Goal: Check status: Check status

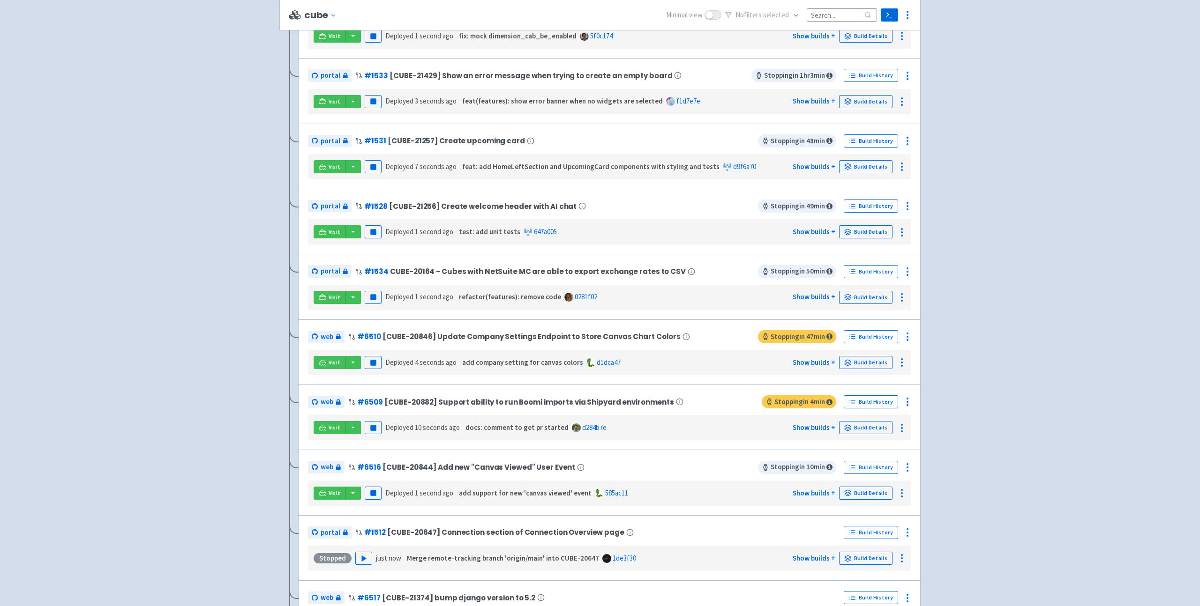
scroll to position [235, 0]
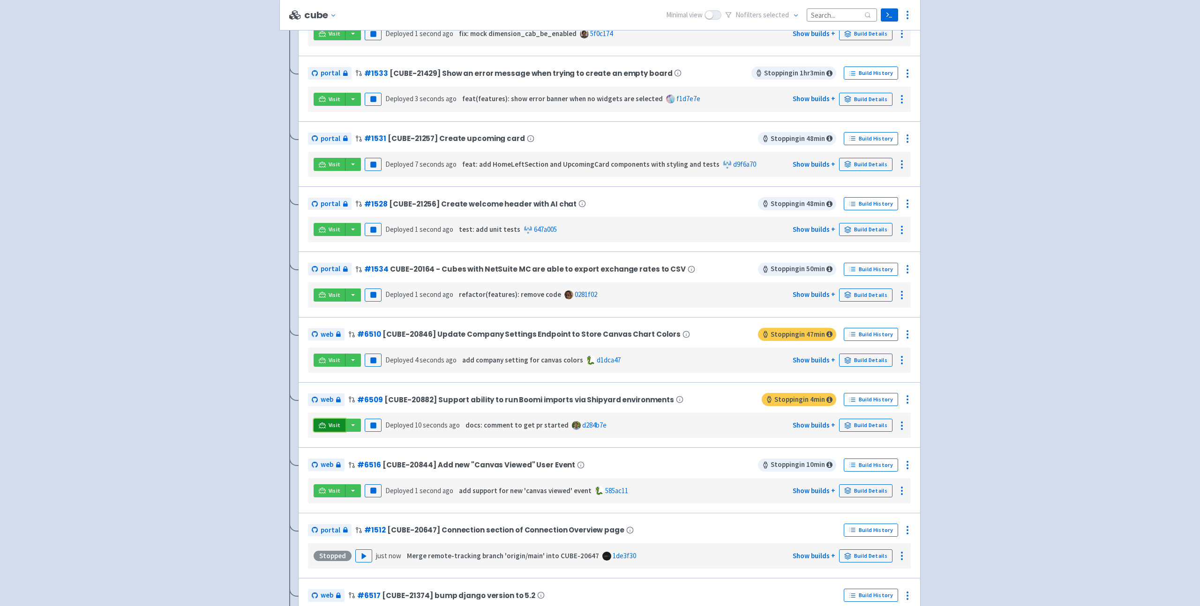
click at [327, 426] on link "Visit" at bounding box center [330, 425] width 32 height 13
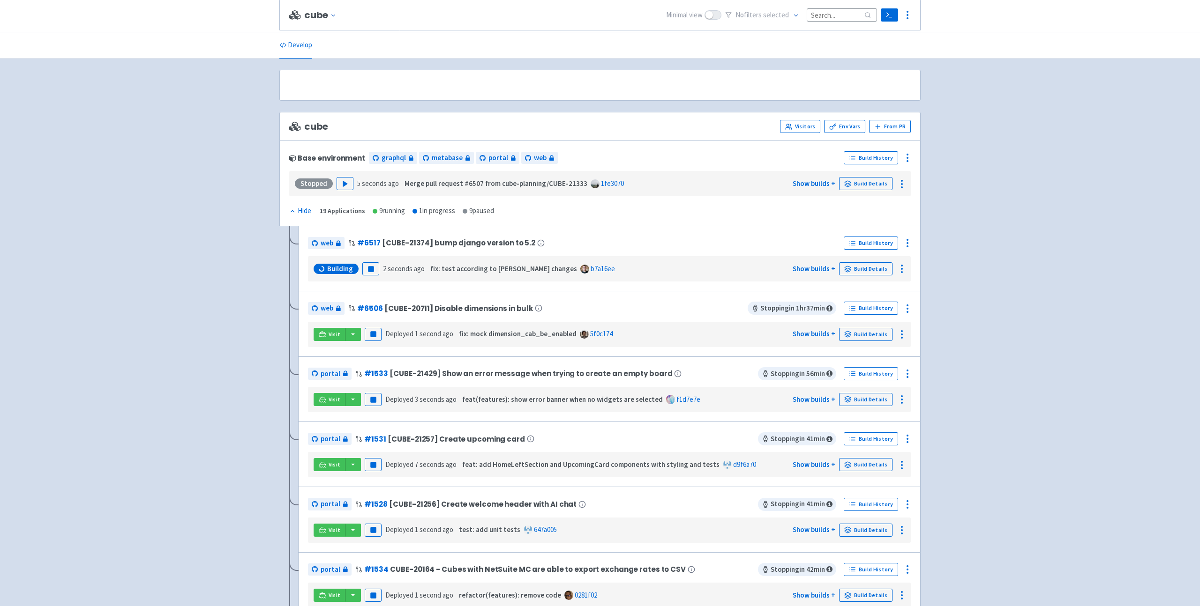
scroll to position [397, 0]
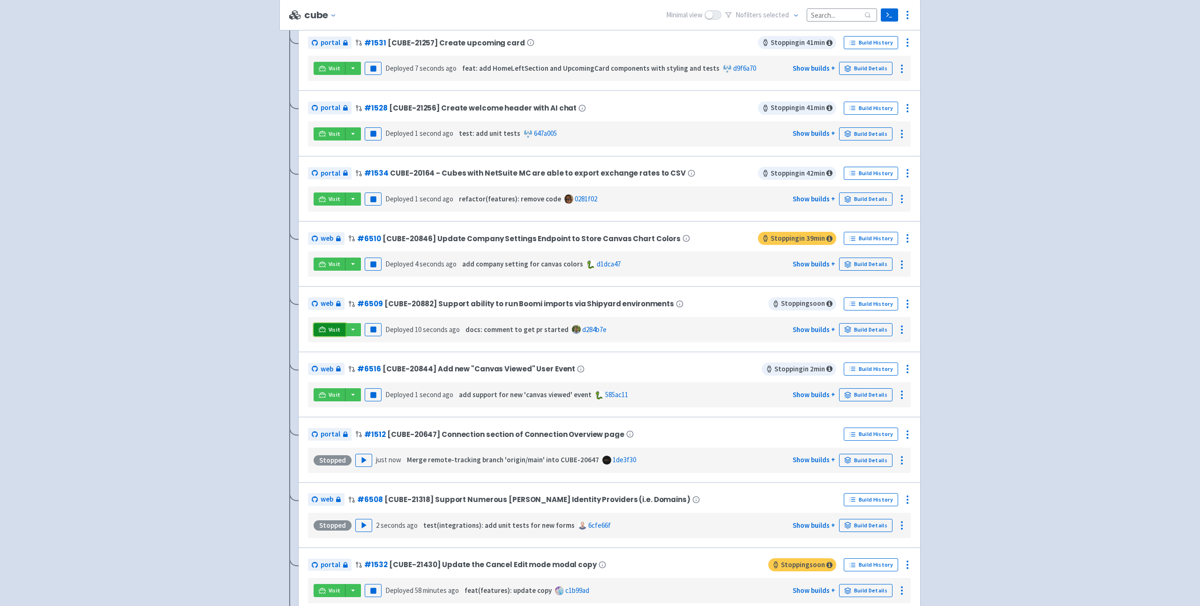
click at [335, 330] on span "Visit" at bounding box center [335, 329] width 12 height 7
click at [334, 331] on span "Visit" at bounding box center [335, 329] width 12 height 7
click at [864, 328] on link "Build Details" at bounding box center [865, 329] width 53 height 13
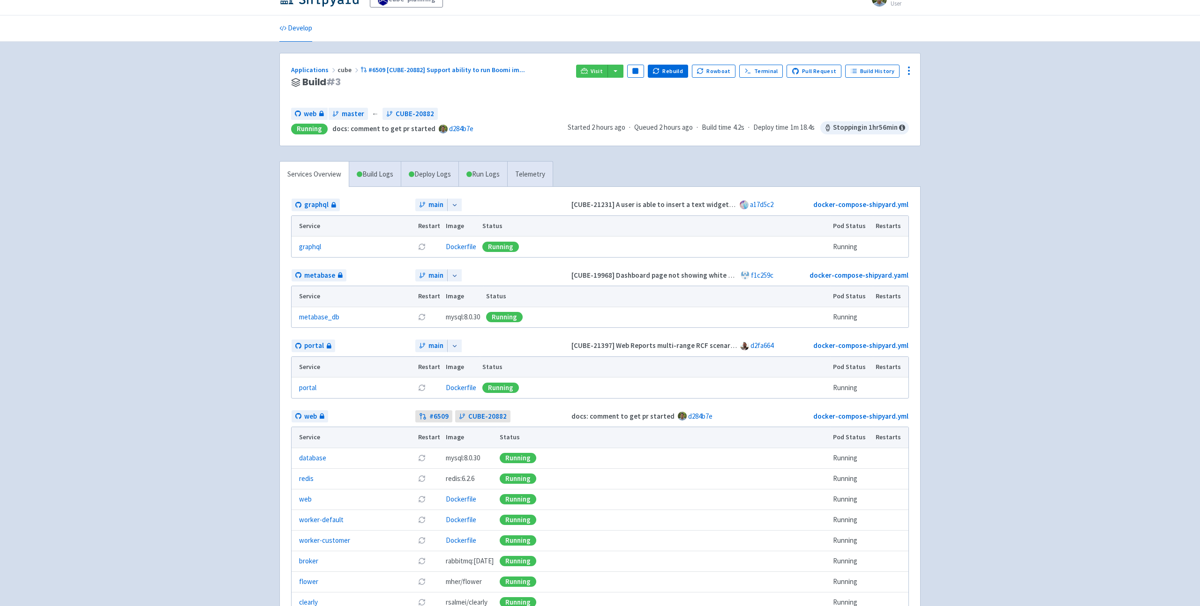
scroll to position [18, 0]
click at [643, 228] on th "Status" at bounding box center [654, 225] width 351 height 21
click at [314, 202] on span "graphql" at bounding box center [316, 203] width 24 height 11
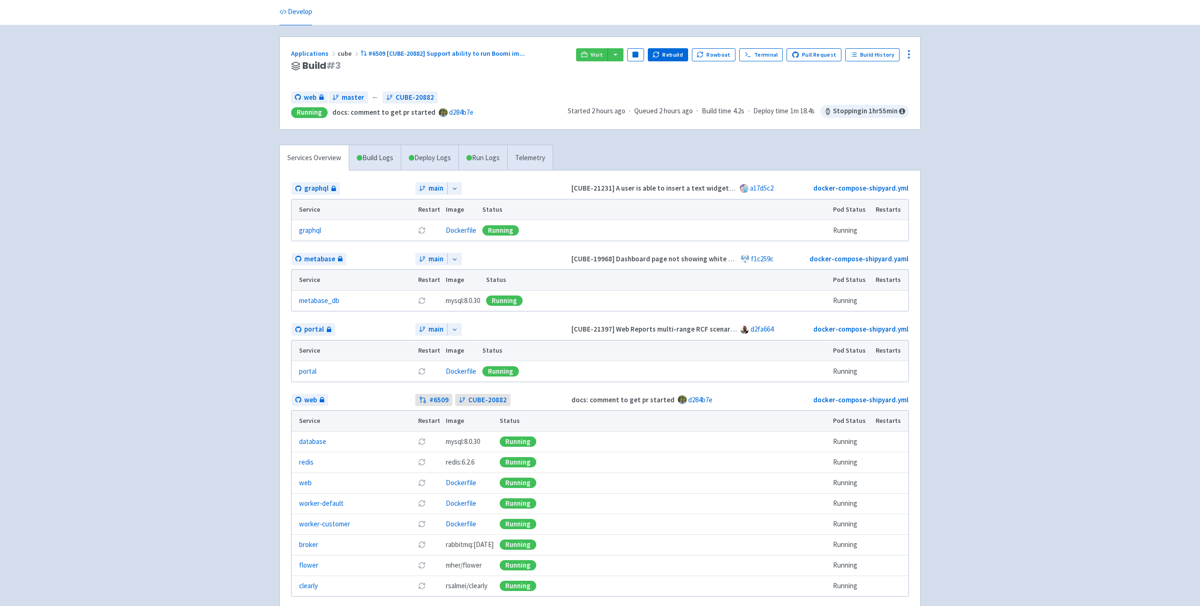
scroll to position [0, 0]
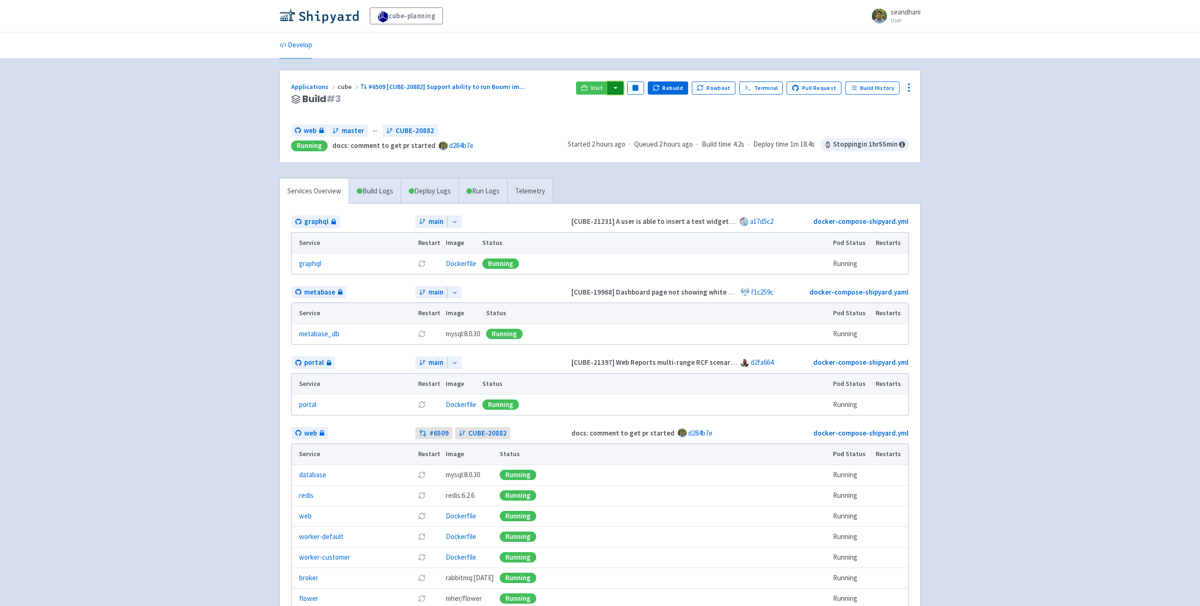
click at [618, 89] on button "button" at bounding box center [615, 88] width 16 height 13
click at [641, 135] on link "web (api)" at bounding box center [643, 135] width 72 height 15
click at [624, 96] on div "Visit graphql (graphql) portal (portal) web (api) web (broker) web (flower) web…" at bounding box center [742, 100] width 333 height 36
click at [902, 89] on div at bounding box center [908, 87] width 15 height 15
click at [844, 60] on div "cube-planning seandhani User Profile Sign out Develop #" at bounding box center [600, 338] width 1200 height 676
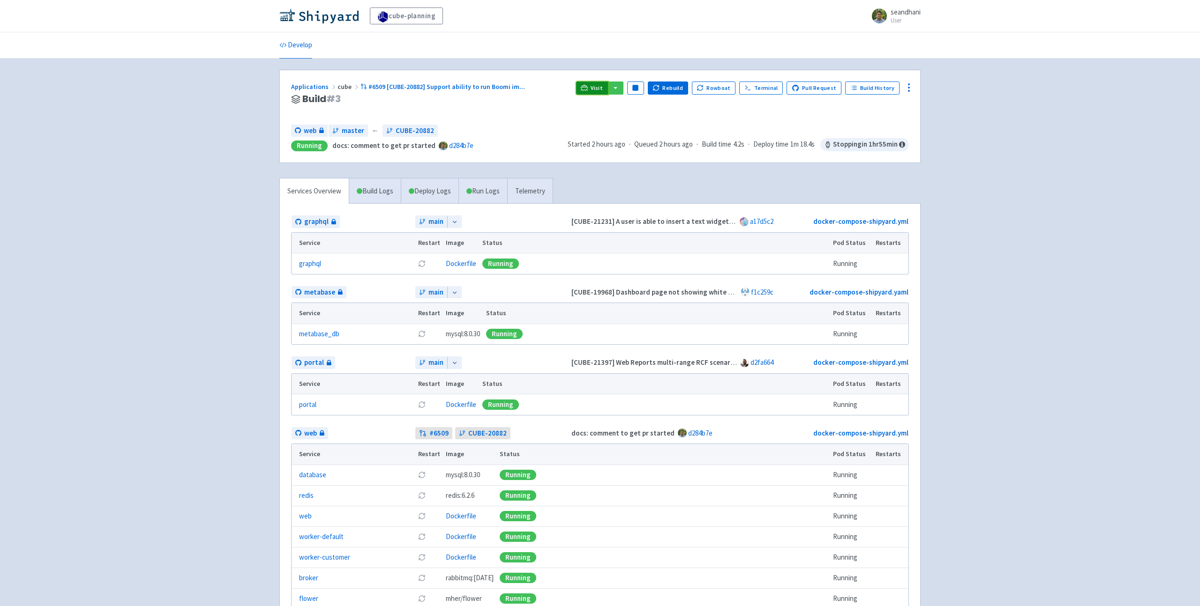
click at [596, 89] on link "Visit" at bounding box center [592, 88] width 32 height 13
click at [622, 86] on button "button" at bounding box center [615, 88] width 16 height 13
click at [696, 52] on ul "Develop" at bounding box center [600, 45] width 652 height 26
click at [621, 90] on button "button" at bounding box center [615, 88] width 16 height 13
click at [635, 134] on link "web (api)" at bounding box center [643, 135] width 72 height 15
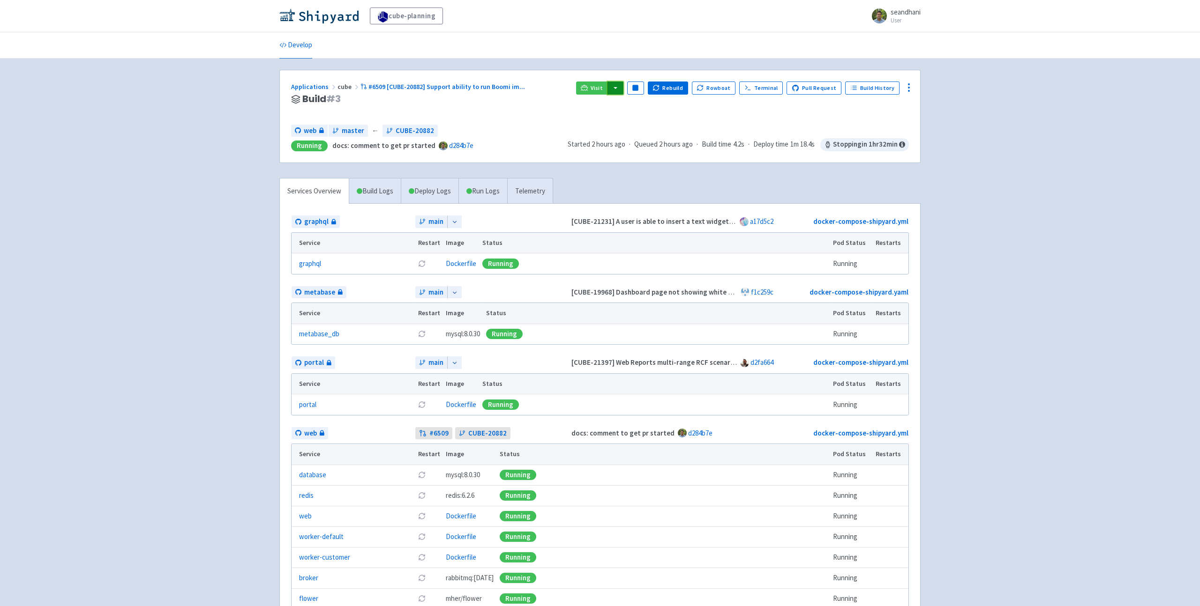
click at [623, 85] on button "button" at bounding box center [615, 88] width 16 height 13
click at [636, 177] on link "web (web)" at bounding box center [643, 178] width 72 height 15
